Goal: Navigation & Orientation: Find specific page/section

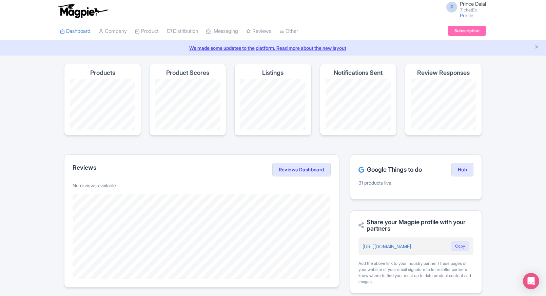
scroll to position [225, 0]
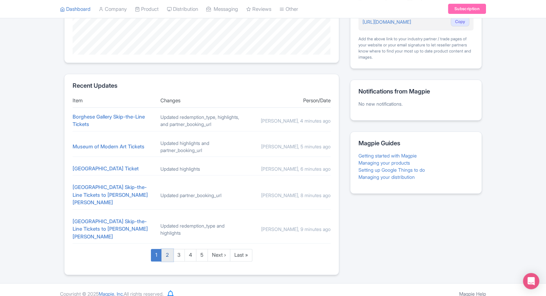
click at [161, 249] on link "2" at bounding box center [167, 255] width 12 height 13
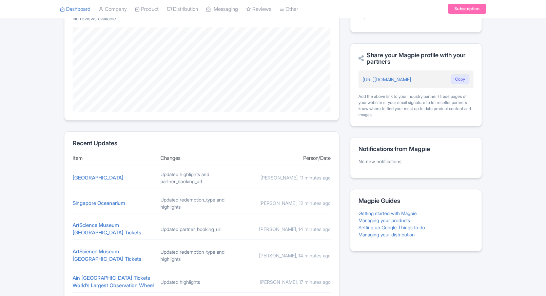
scroll to position [223, 0]
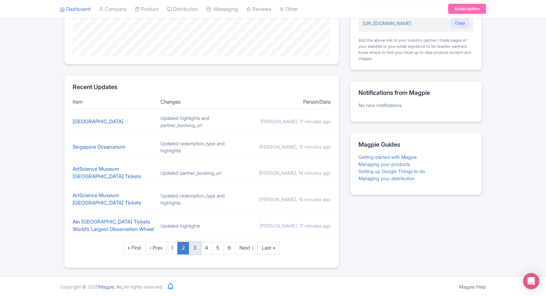
click at [195, 250] on link "3" at bounding box center [195, 248] width 12 height 13
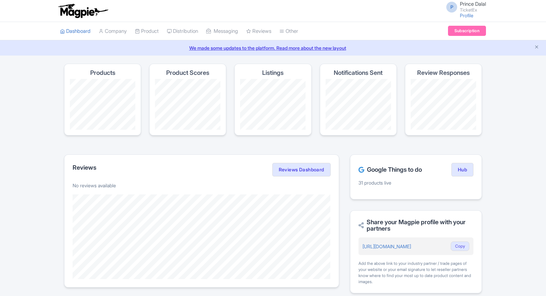
scroll to position [220, 0]
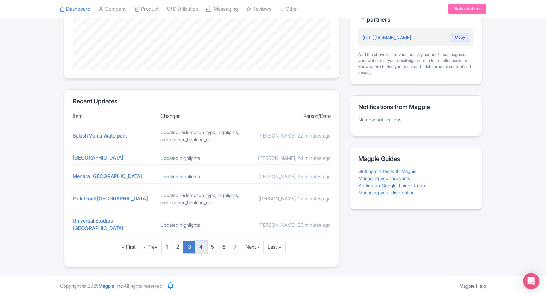
click at [199, 249] on link "4" at bounding box center [201, 247] width 12 height 13
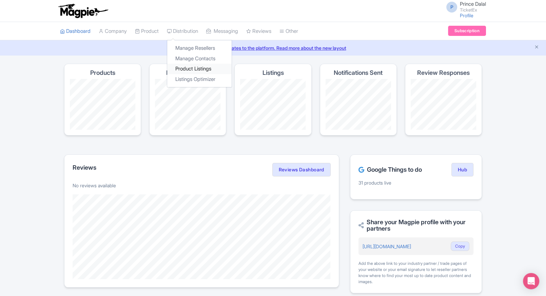
click at [189, 66] on link "Product Listings" at bounding box center [199, 69] width 64 height 11
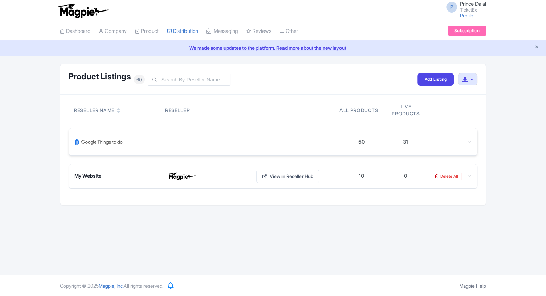
click at [156, 142] on div at bounding box center [206, 142] width 265 height 16
